Goal: Find specific page/section: Locate a particular part of the current website

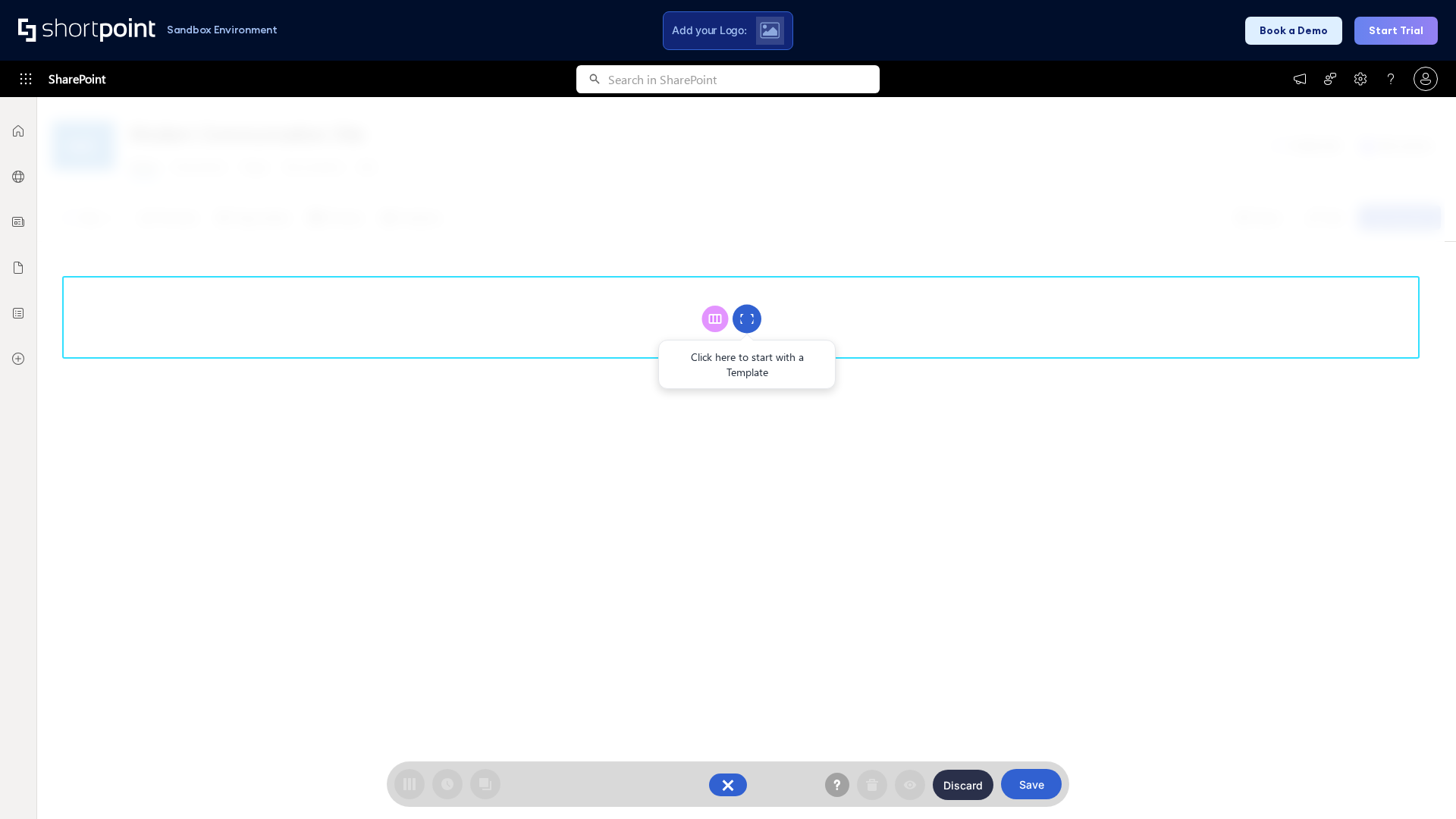
click at [747, 318] on circle at bounding box center [747, 319] width 29 height 29
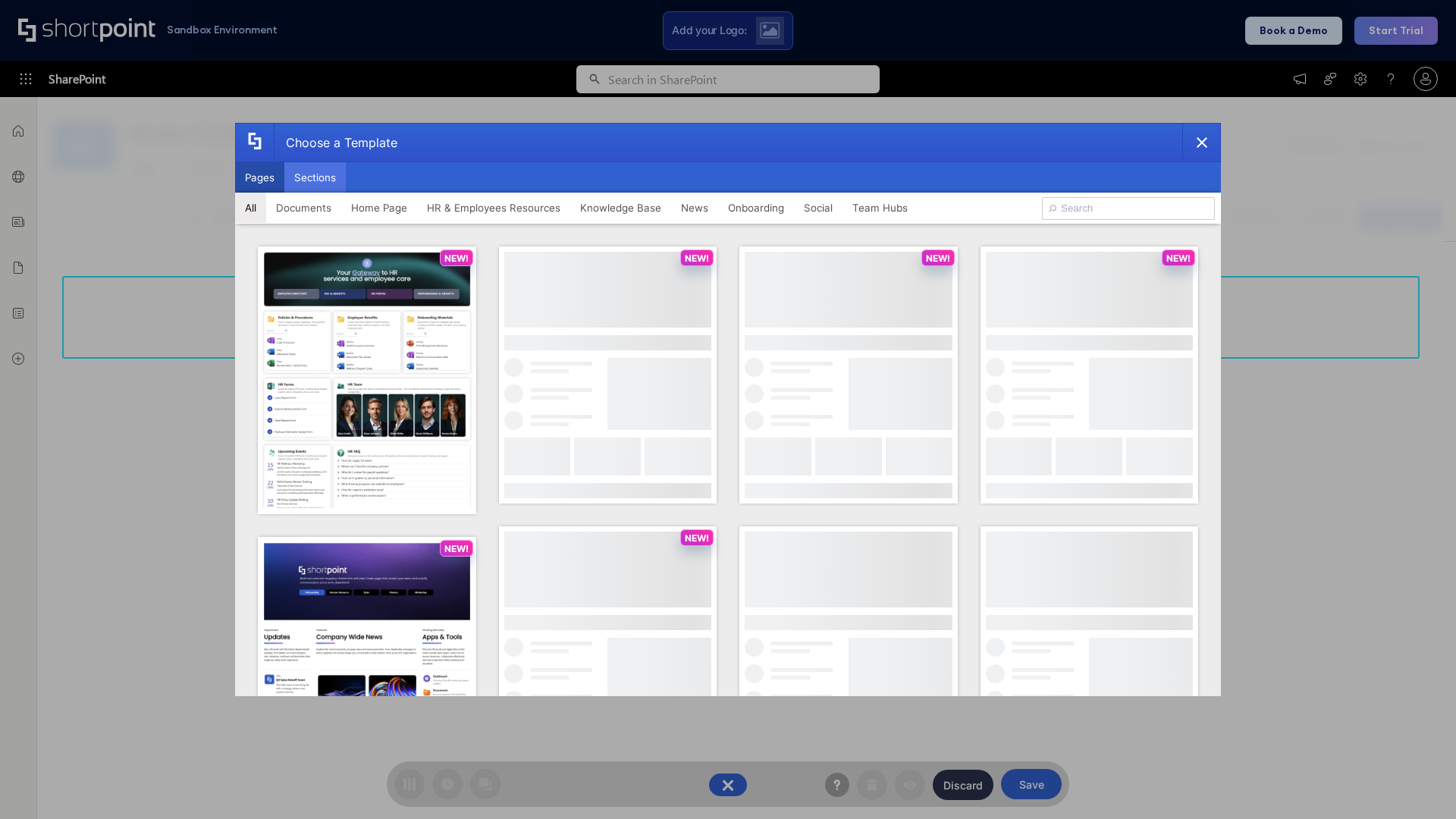
click at [315, 178] on button "Sections" at bounding box center [315, 178] width 61 height 31
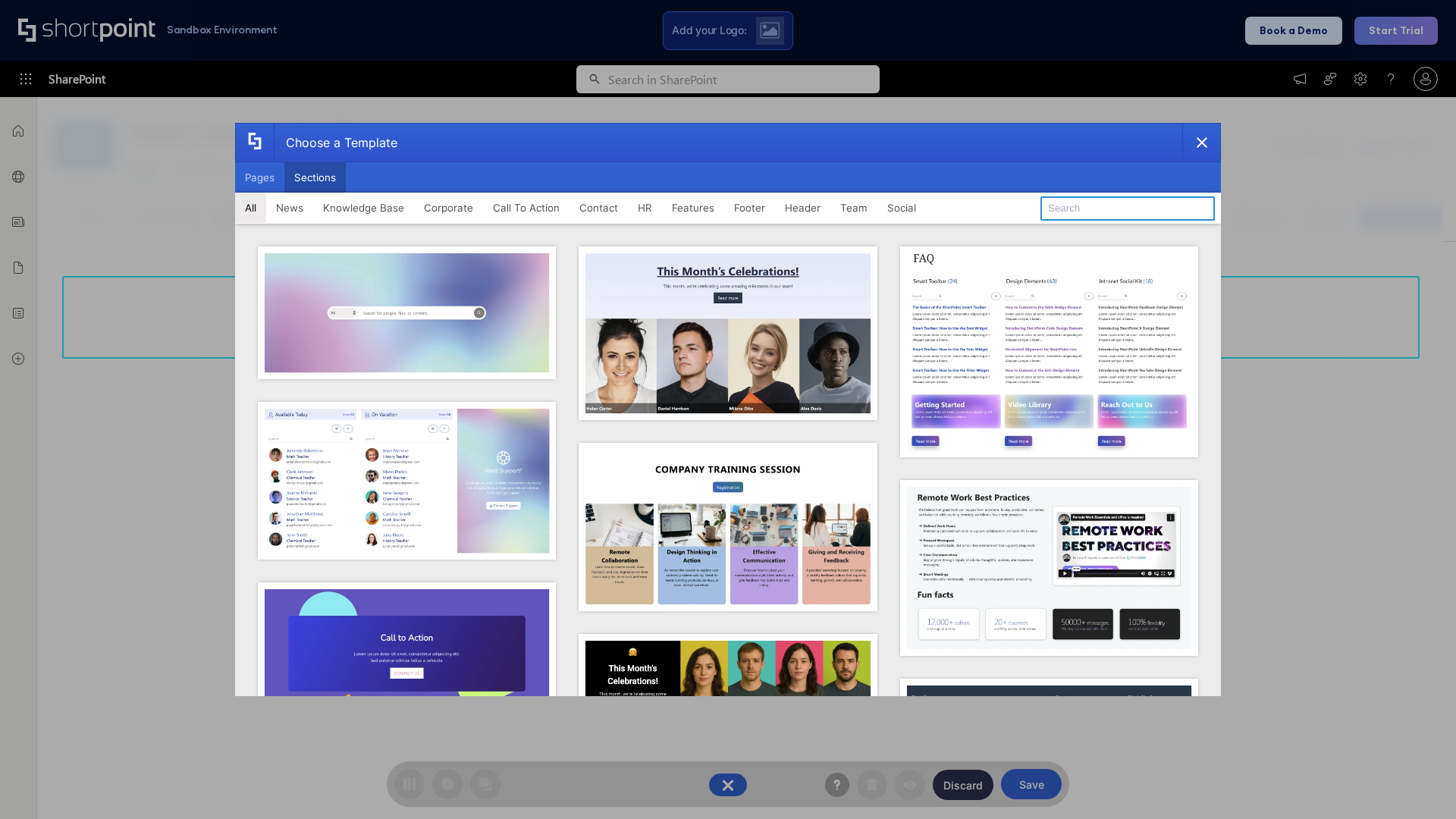
type input "Meet The Team"
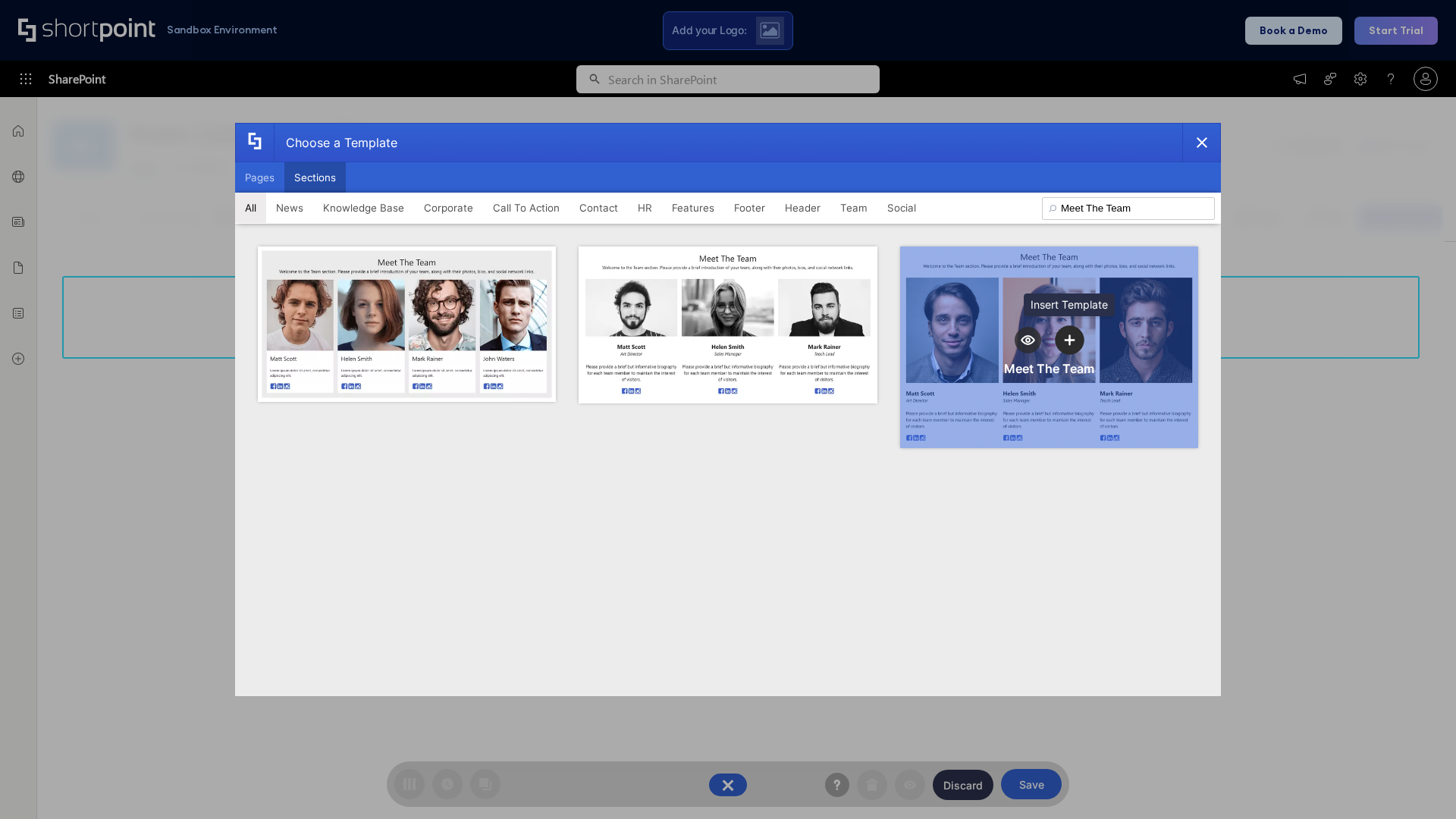
click at [1069, 339] on icon "template selector" at bounding box center [1070, 339] width 10 height 10
